Goal: Task Accomplishment & Management: Manage account settings

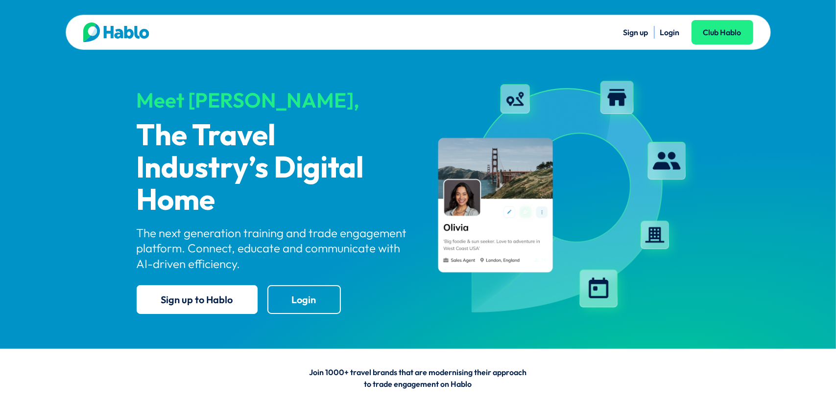
click at [665, 34] on link "Login" at bounding box center [670, 32] width 20 height 10
click at [670, 29] on link "Login" at bounding box center [670, 32] width 20 height 10
click at [667, 33] on link "Login" at bounding box center [670, 32] width 20 height 10
click at [669, 33] on link "Login" at bounding box center [670, 32] width 20 height 10
